Goal: Task Accomplishment & Management: Complete application form

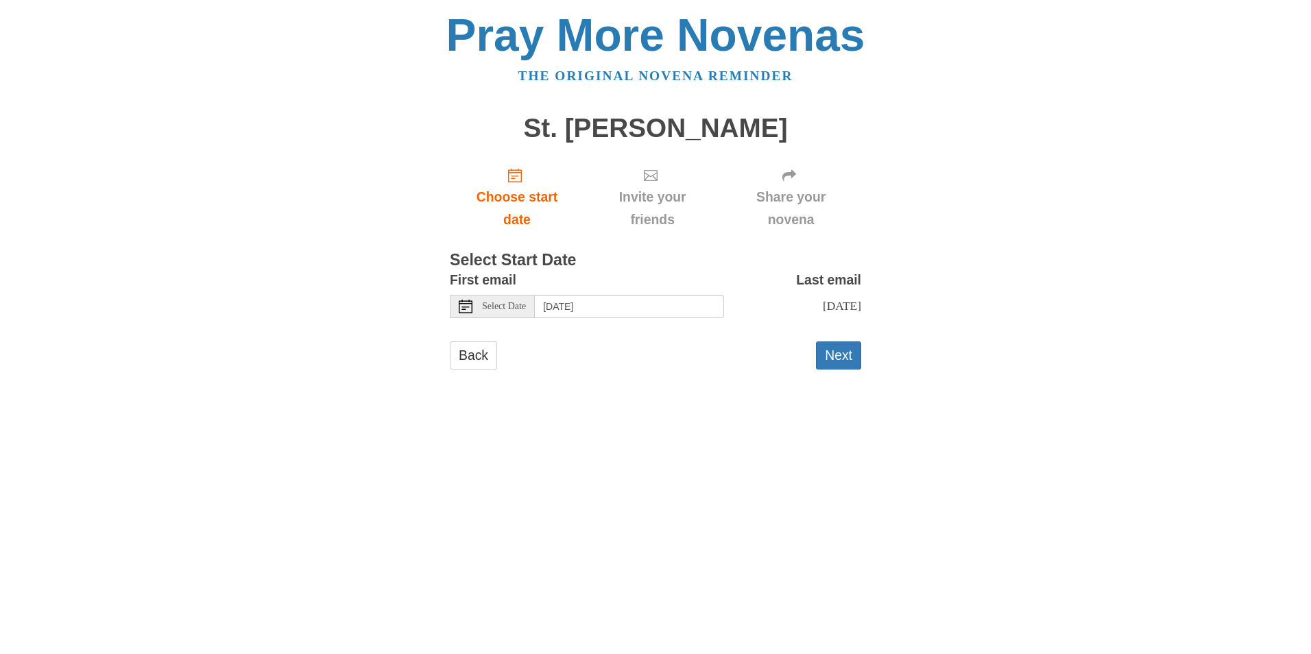
click at [465, 307] on use at bounding box center [466, 307] width 14 height 14
click at [832, 350] on button "Next" at bounding box center [838, 355] width 45 height 28
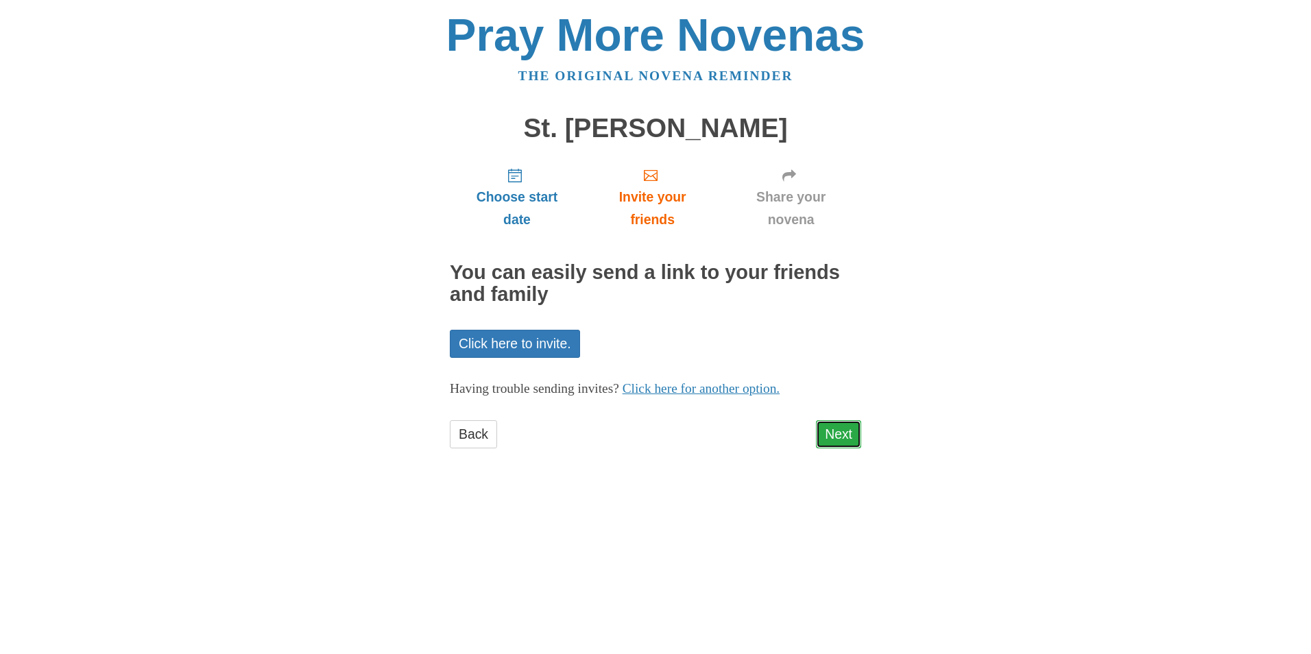
click at [843, 430] on link "Next" at bounding box center [838, 434] width 45 height 28
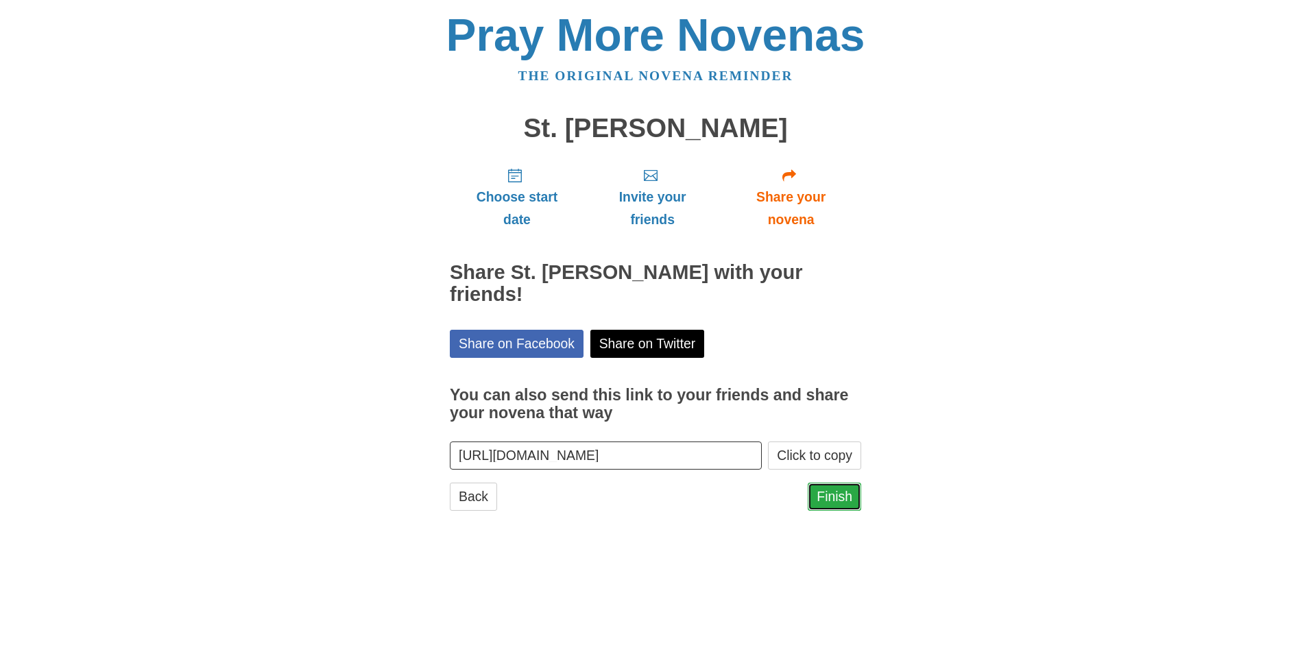
click at [819, 483] on link "Finish" at bounding box center [834, 497] width 53 height 28
